Goal: Information Seeking & Learning: Learn about a topic

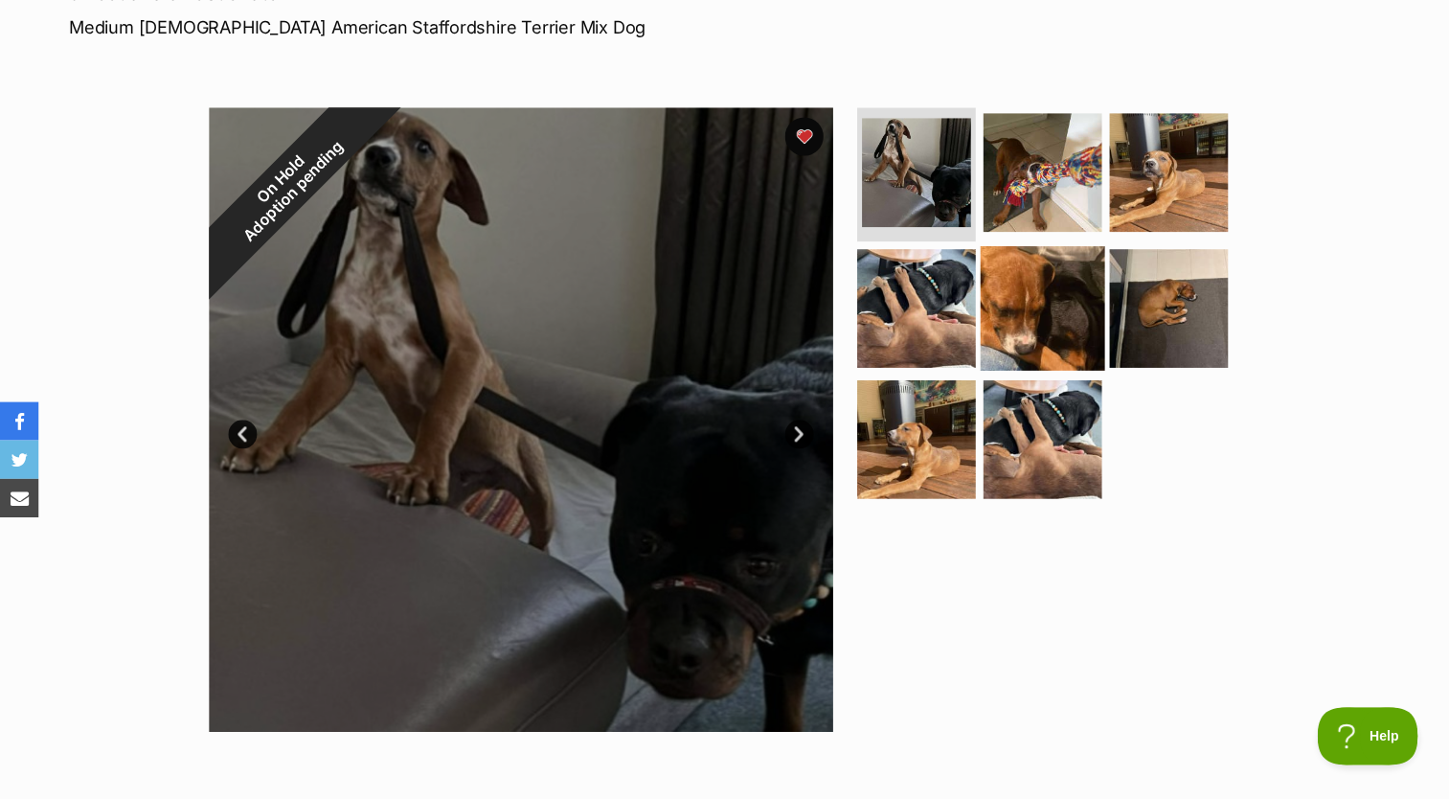
click at [1005, 326] on img at bounding box center [1037, 307] width 124 height 124
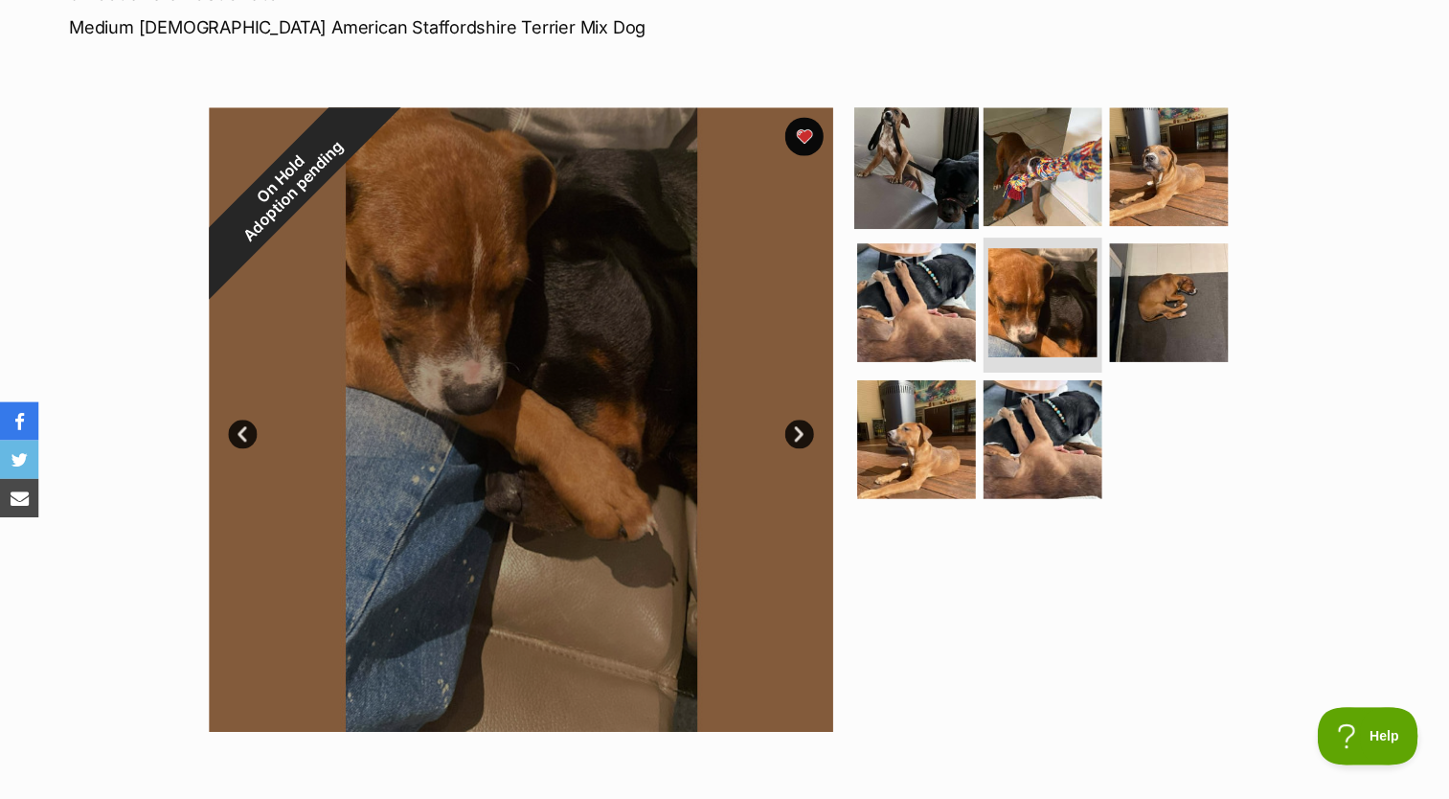
click at [899, 169] on img at bounding box center [911, 165] width 124 height 124
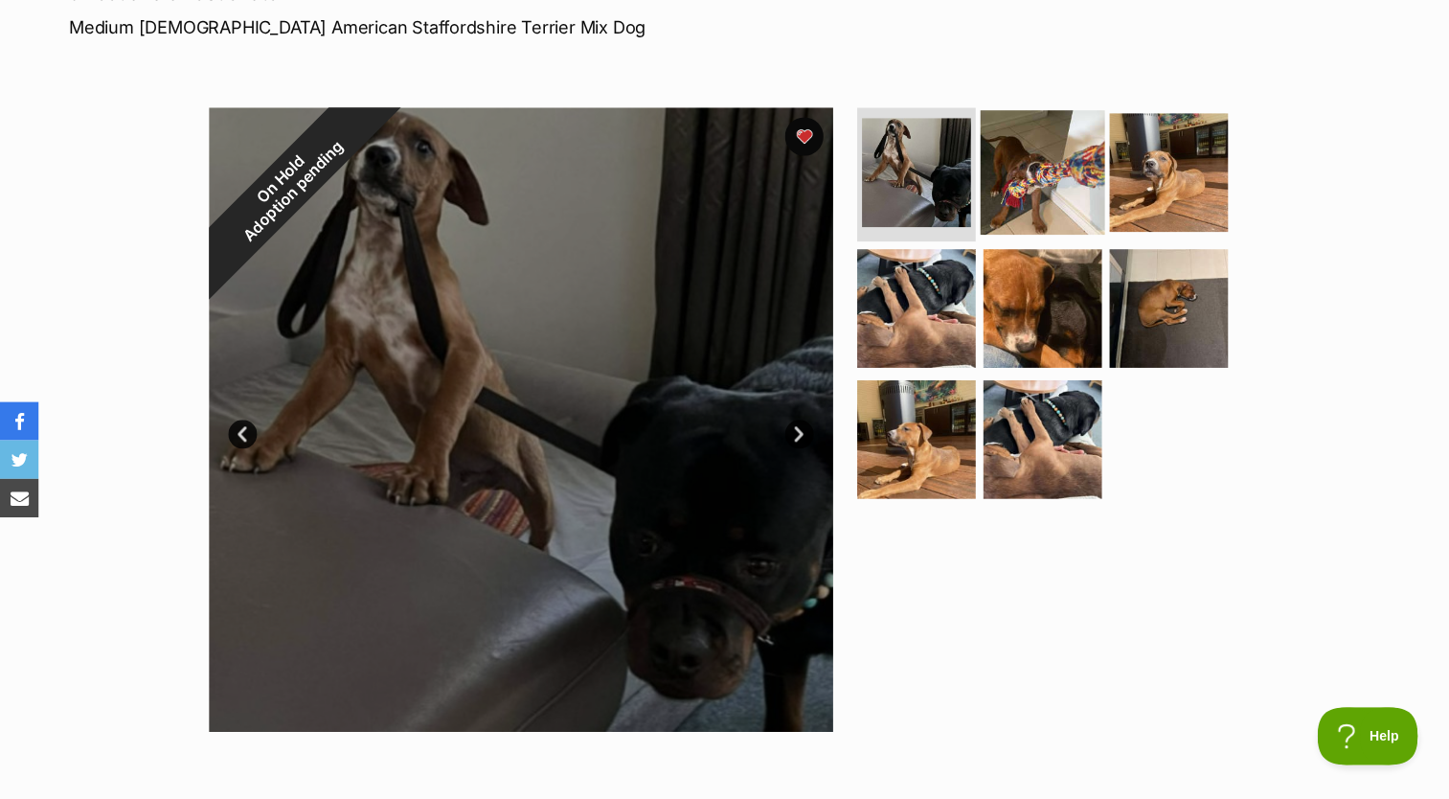
click at [1035, 174] on img at bounding box center [1037, 171] width 124 height 124
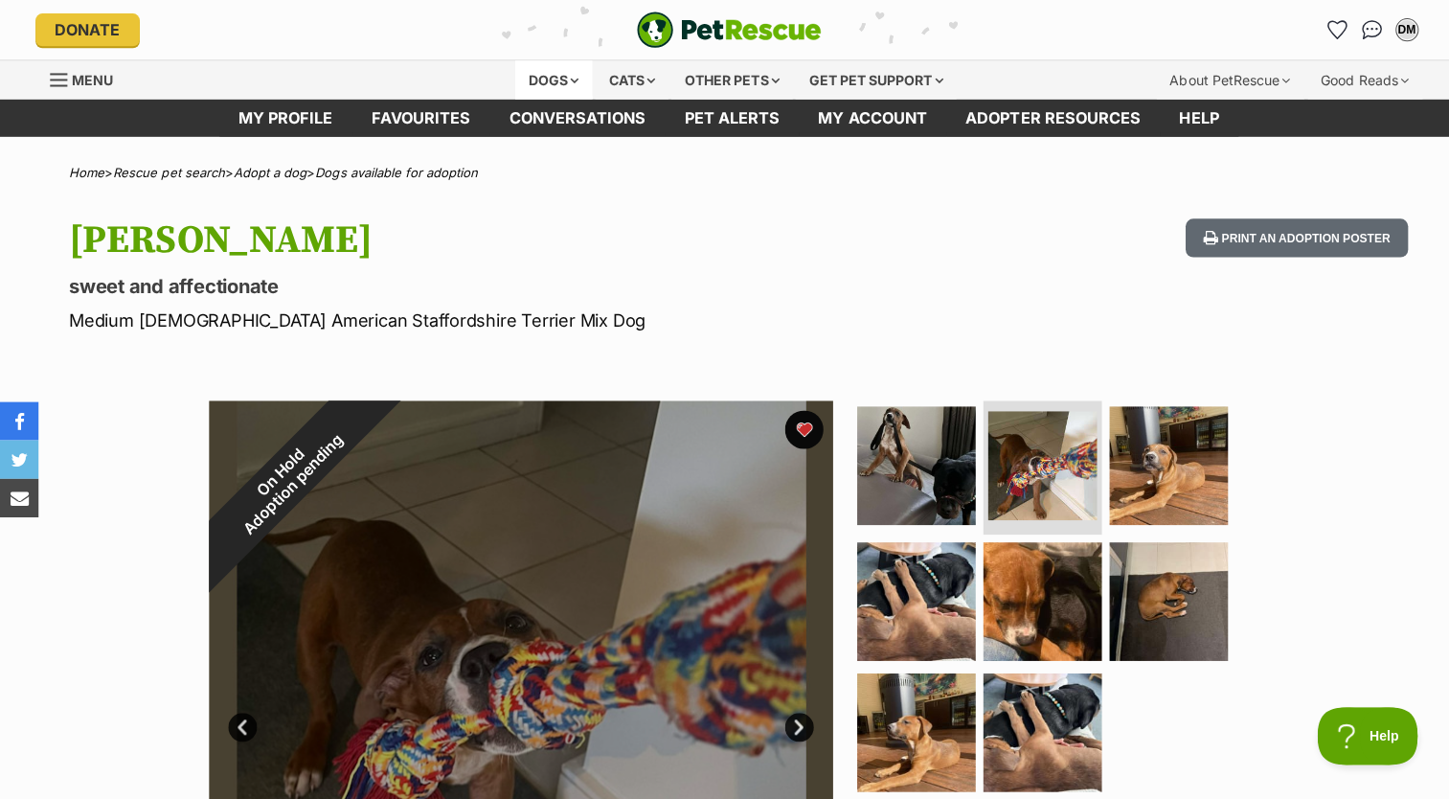
click at [547, 77] on div "Dogs" at bounding box center [550, 79] width 77 height 38
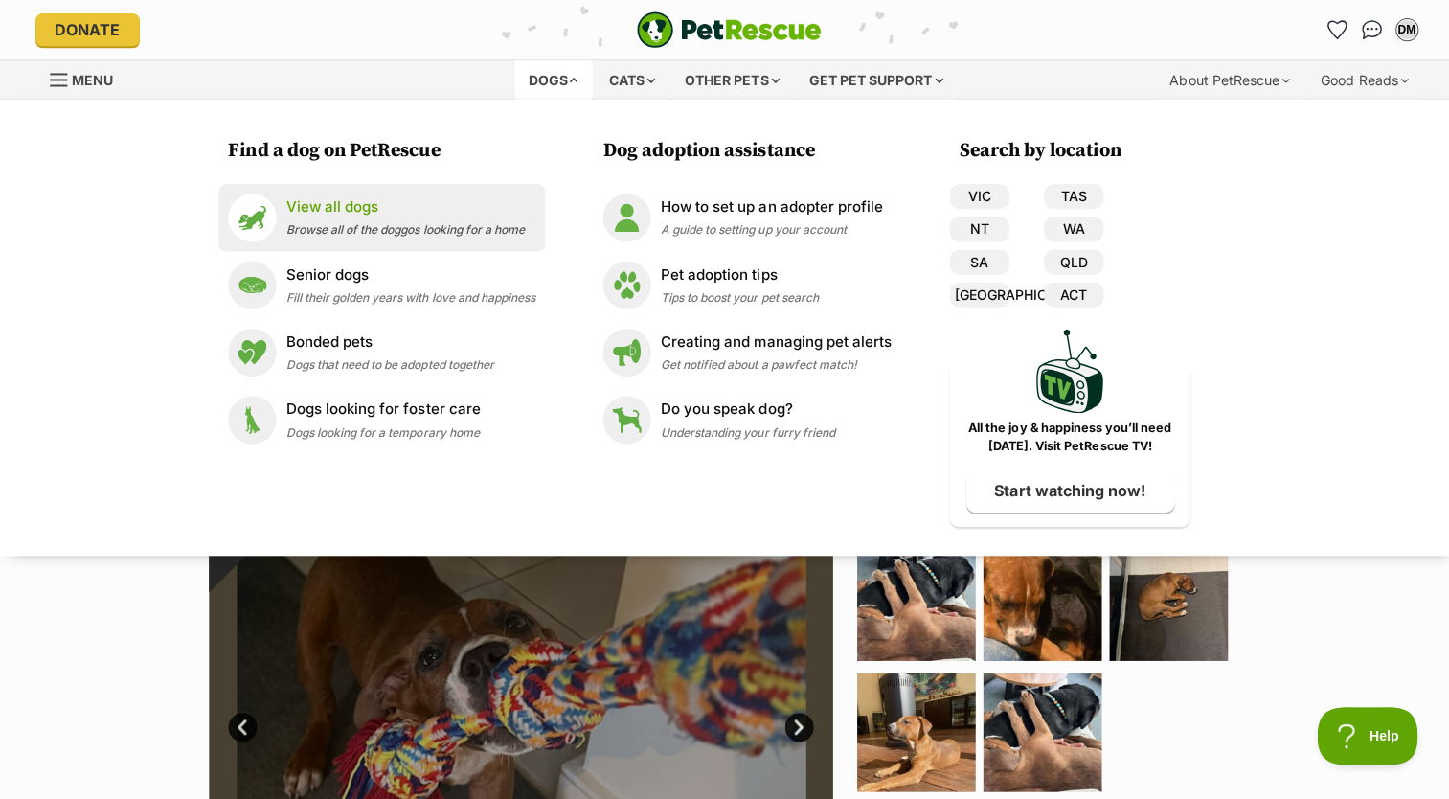
click at [341, 218] on div "View all dogs Browse all of the doggos looking for a home" at bounding box center [402, 215] width 237 height 41
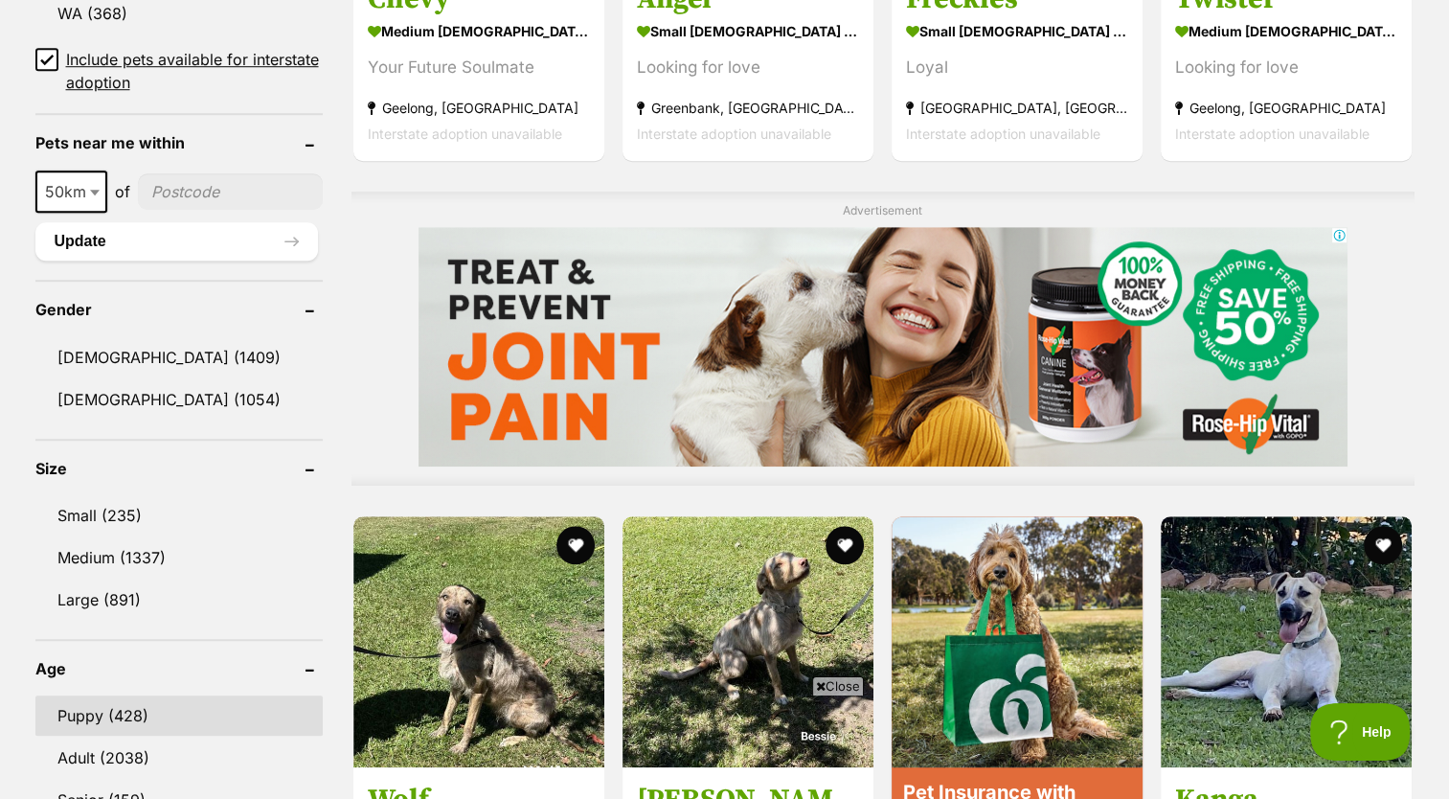
click at [146, 695] on link "Puppy (428)" at bounding box center [178, 715] width 287 height 40
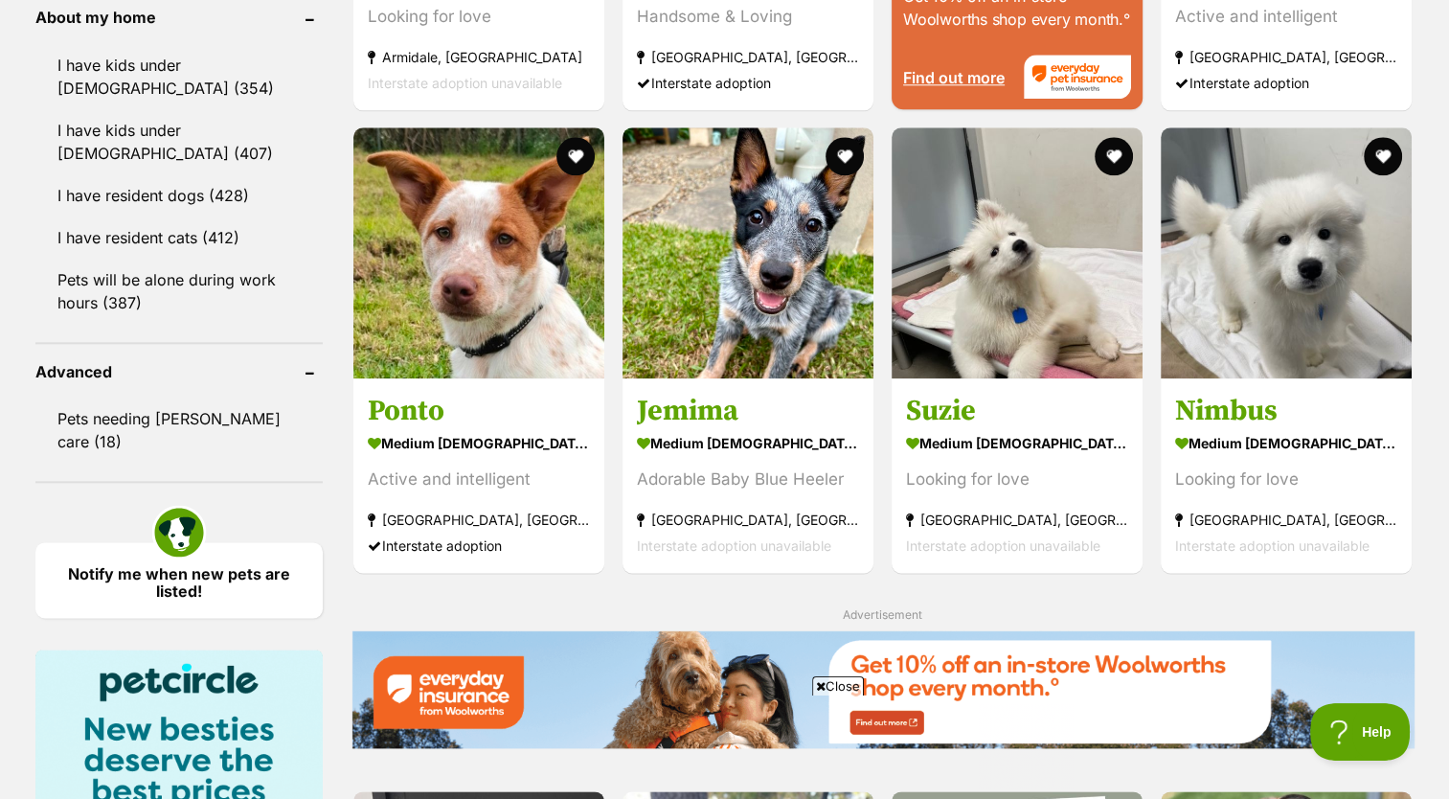
scroll to position [2241, 0]
